Goal: Transaction & Acquisition: Obtain resource

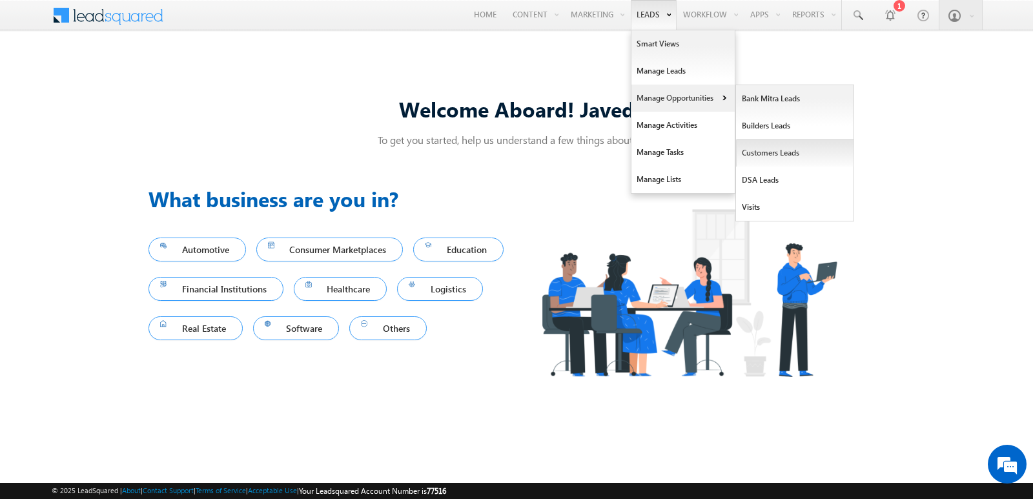
click at [772, 160] on link "Customers Leads" at bounding box center [795, 152] width 118 height 27
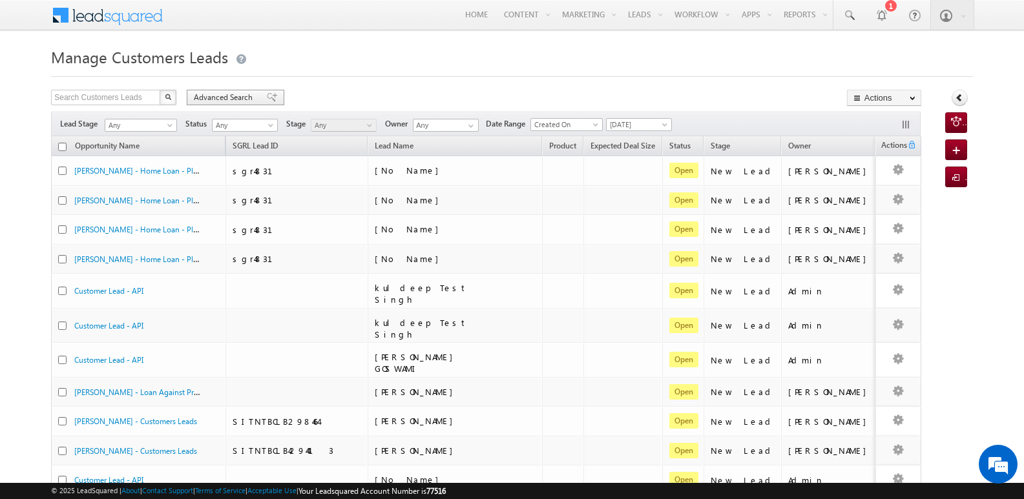
click at [267, 96] on span at bounding box center [272, 97] width 10 height 9
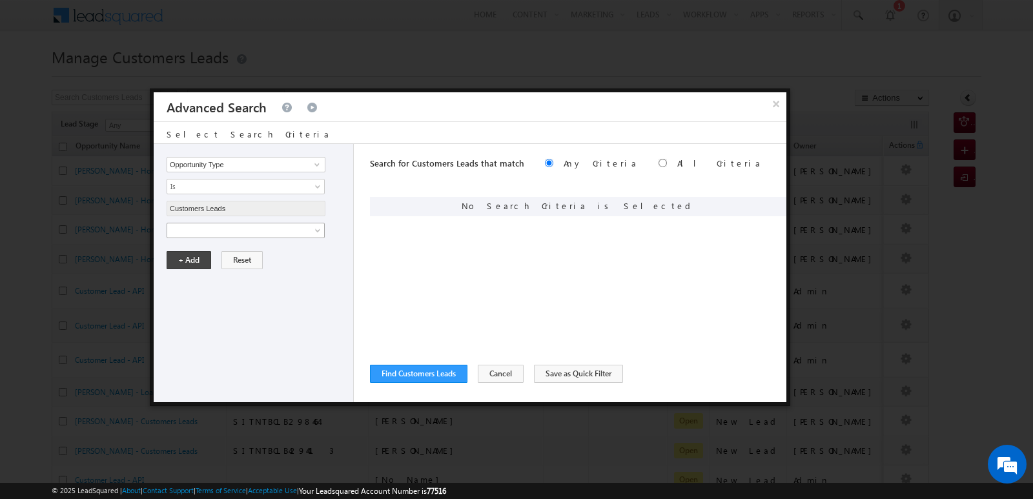
click at [287, 232] on span at bounding box center [237, 231] width 140 height 12
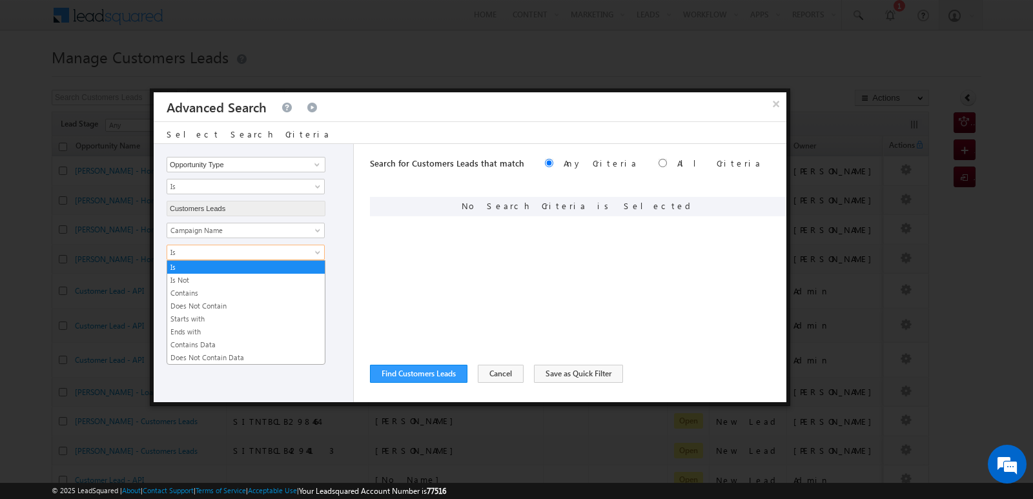
click at [282, 254] on span "Is" at bounding box center [237, 253] width 140 height 12
click at [199, 293] on link "Contains" at bounding box center [246, 293] width 158 height 12
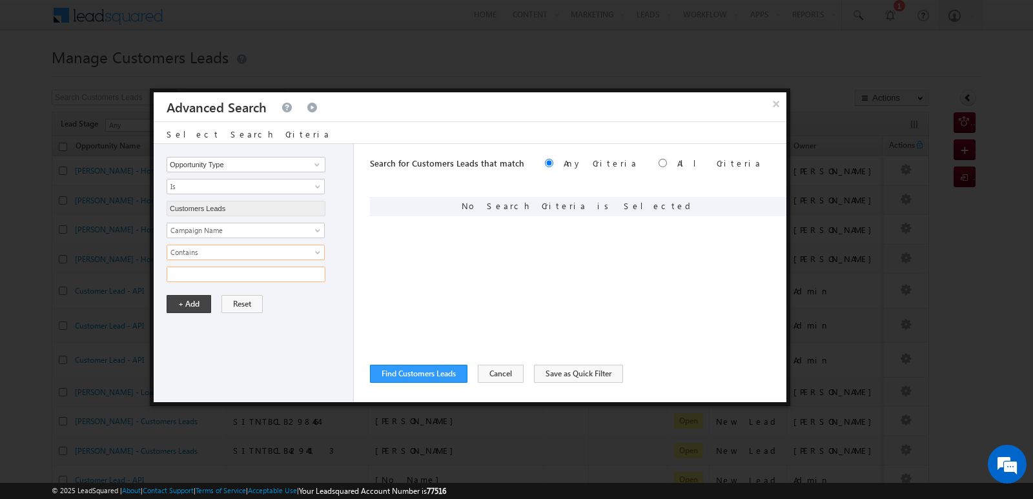
click at [244, 282] on input "text" at bounding box center [246, 274] width 159 height 15
type input "12SEP25"
click at [262, 274] on input "12SEP25" at bounding box center [246, 274] width 159 height 15
click at [228, 273] on input "12SEP25" at bounding box center [246, 274] width 159 height 15
type input "13SEP25"
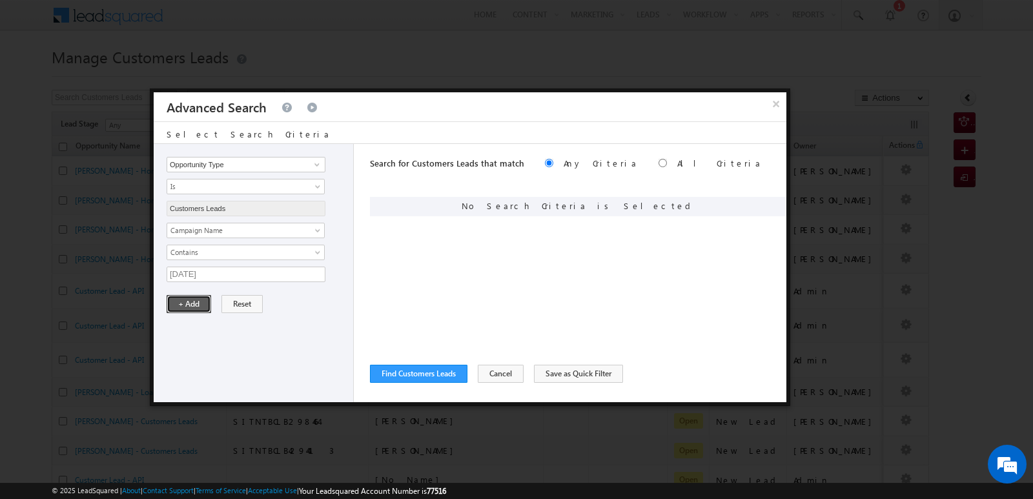
click at [185, 302] on button "+ Add" at bounding box center [189, 304] width 45 height 18
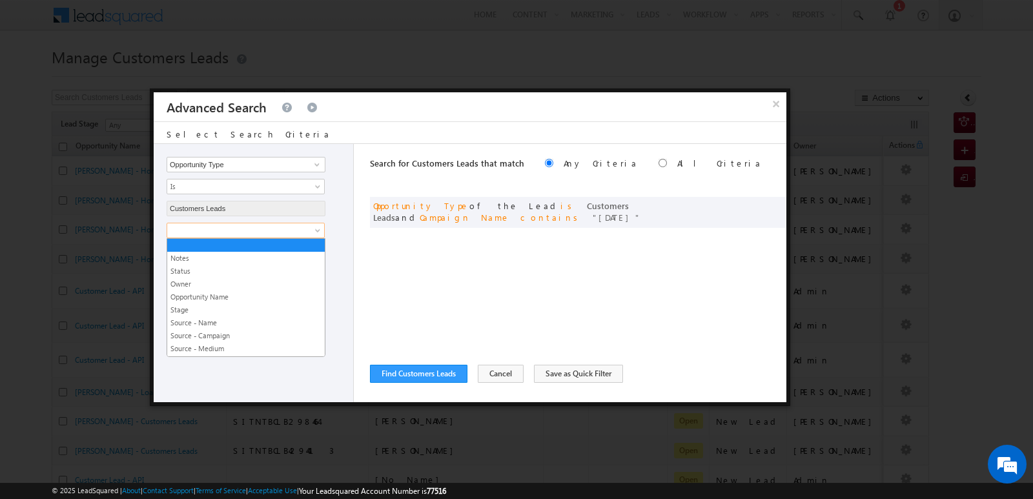
click at [303, 230] on span at bounding box center [237, 231] width 140 height 12
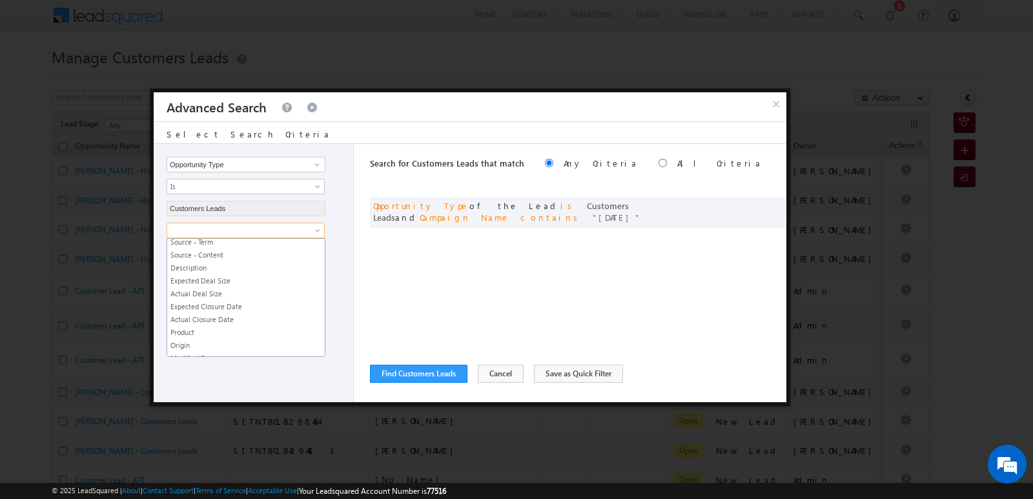
scroll to position [129, 0]
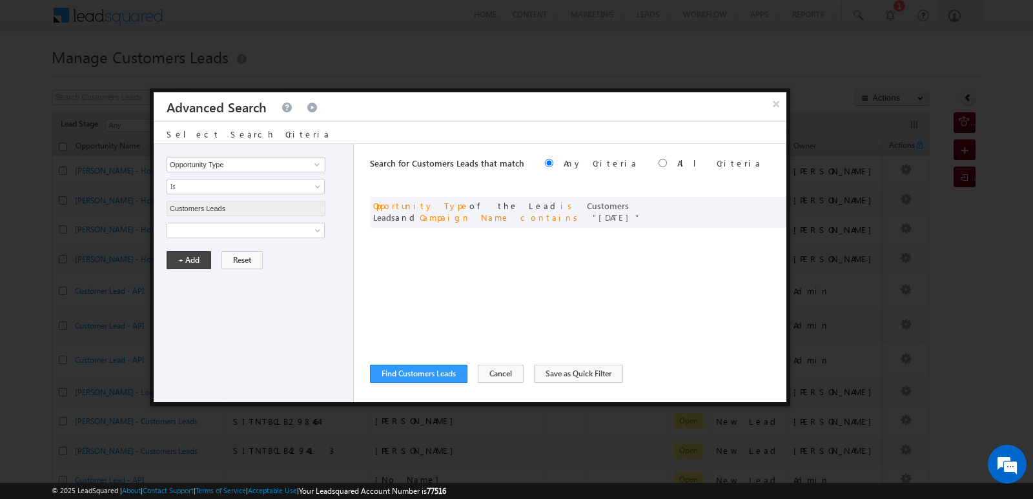
click at [358, 335] on div "Opportunity Type Lead Owner Sales Group Prospect Id Address 1 Address 2 Age Ass…" at bounding box center [470, 273] width 633 height 258
click at [417, 380] on button "Find Customers Leads" at bounding box center [419, 374] width 98 height 18
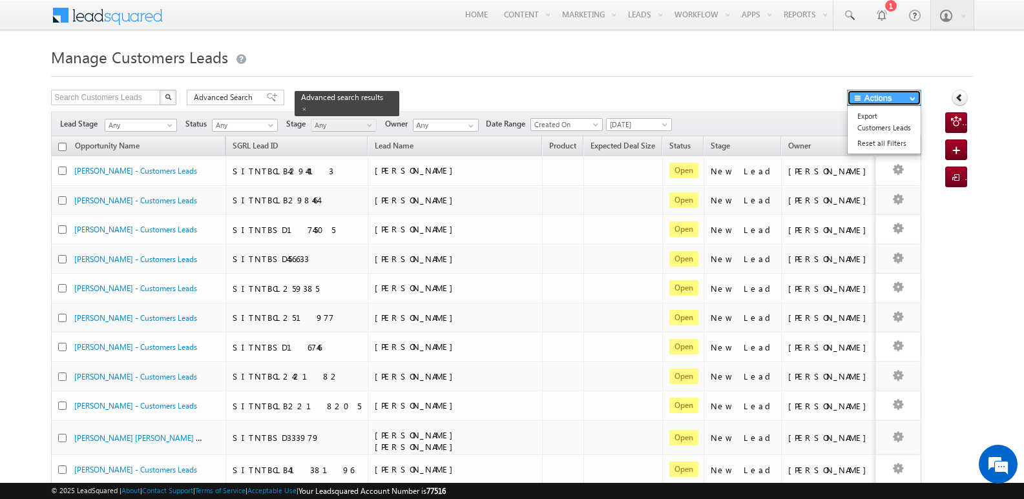
click at [896, 100] on button "Actions" at bounding box center [884, 98] width 74 height 16
click at [863, 119] on link "Export Customers Leads" at bounding box center [883, 121] width 73 height 27
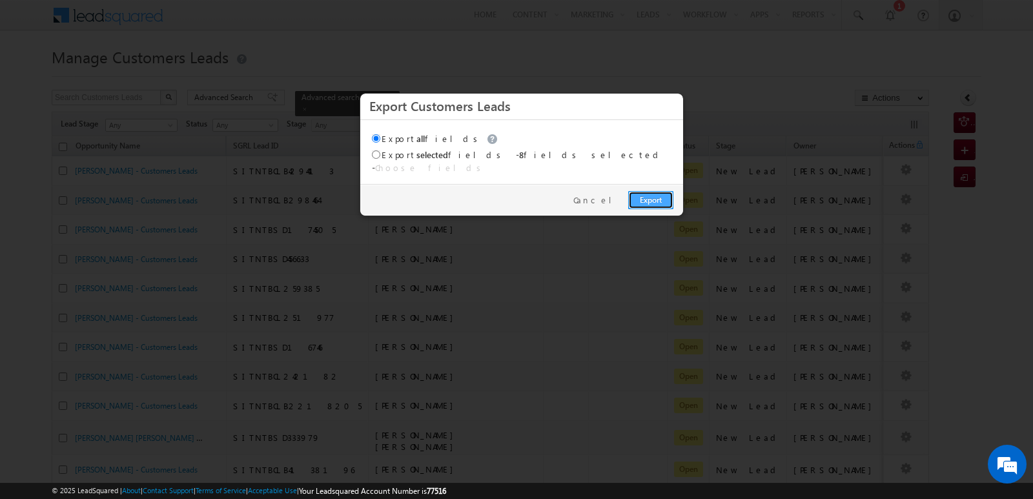
click at [657, 191] on link "Export" at bounding box center [650, 200] width 45 height 18
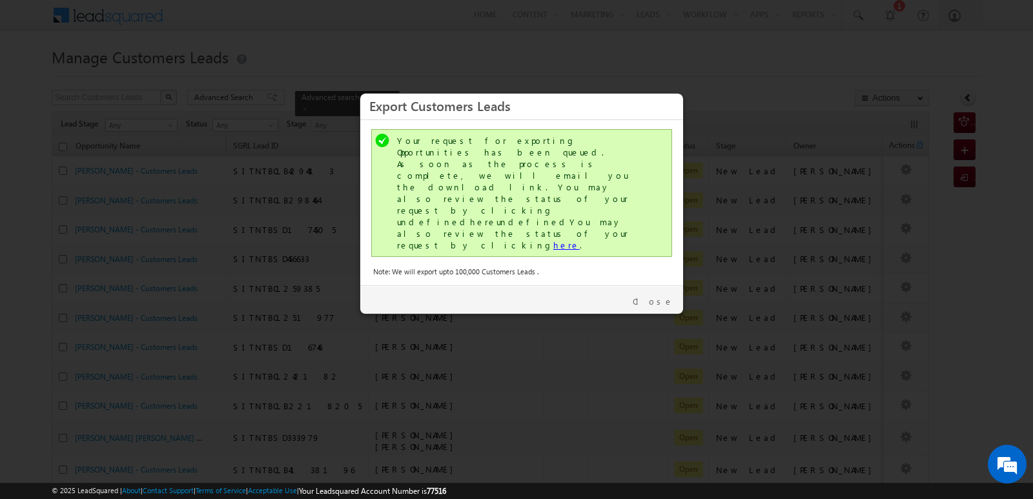
click at [553, 240] on link "here" at bounding box center [566, 245] width 26 height 11
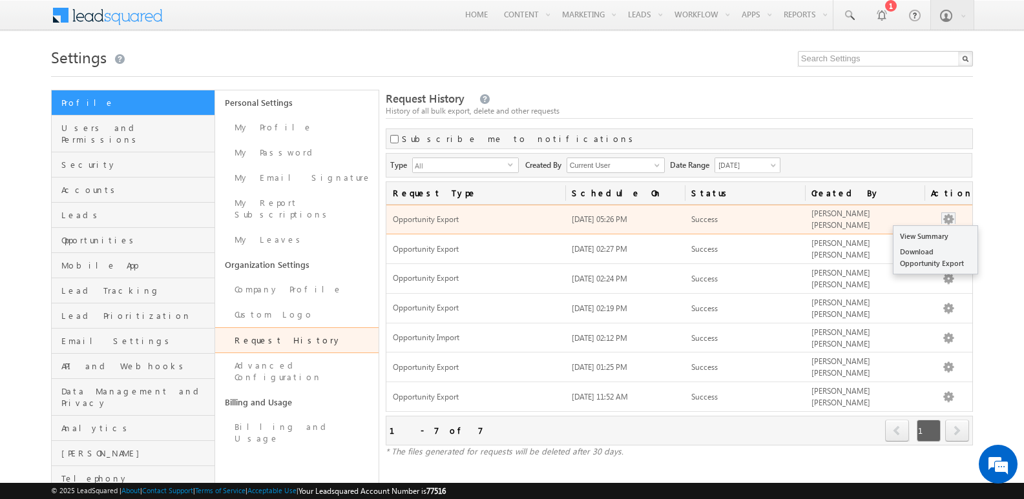
click at [953, 216] on button "button" at bounding box center [948, 219] width 13 height 13
click at [927, 253] on link "Download Opportunity Export" at bounding box center [935, 257] width 84 height 27
